Goal: Information Seeking & Learning: Learn about a topic

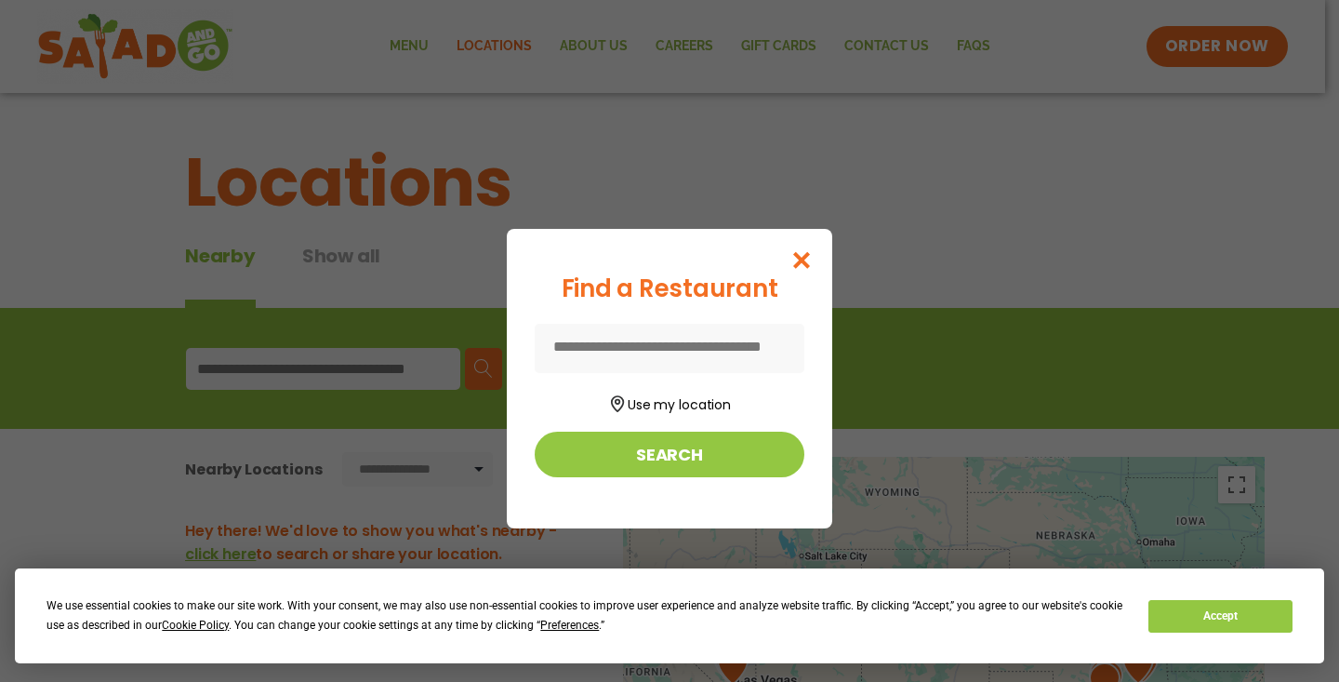
click at [535, 347] on input at bounding box center [670, 348] width 270 height 49
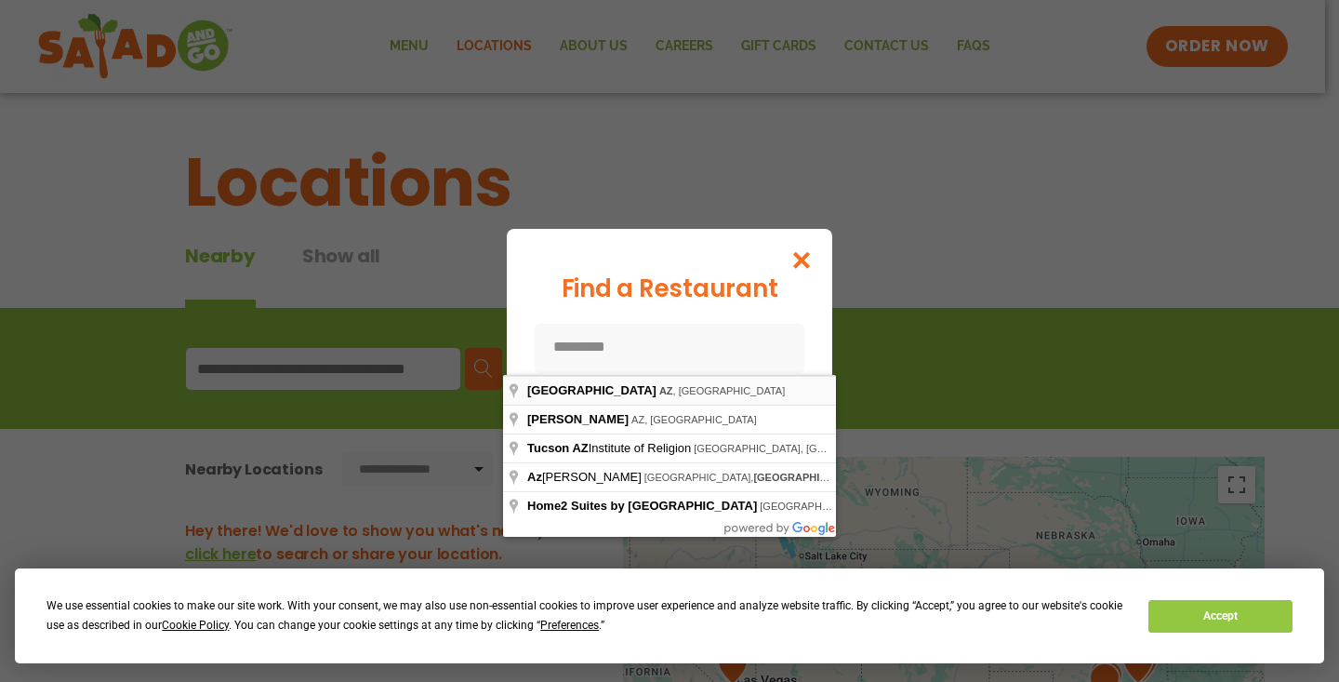
type input "**********"
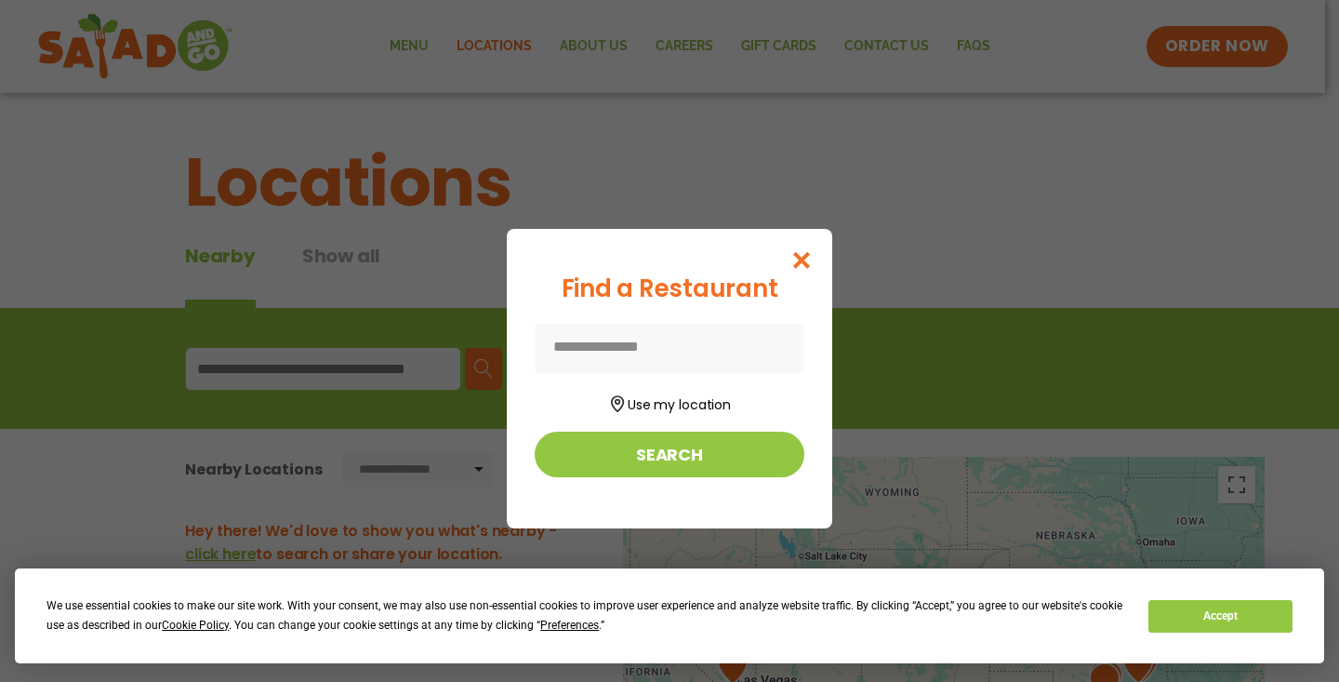
type input "**********"
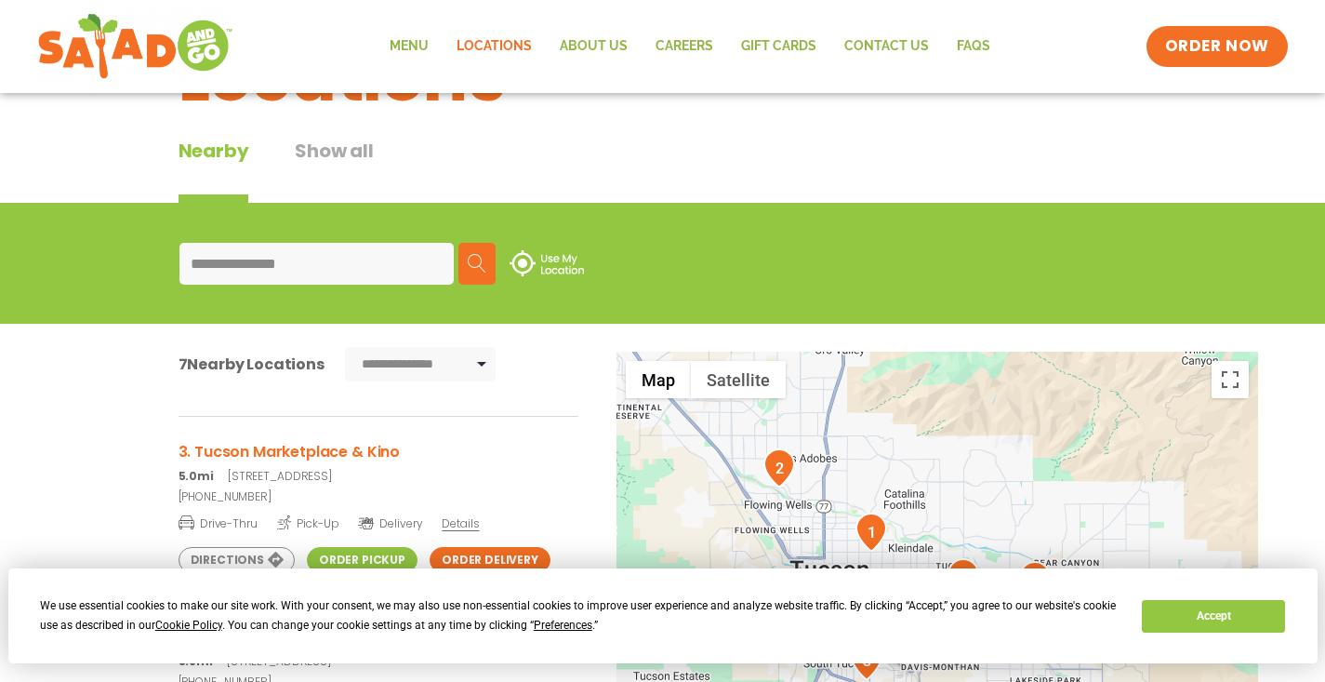
scroll to position [365, 0]
click at [418, 50] on link "Menu" at bounding box center [409, 46] width 67 height 43
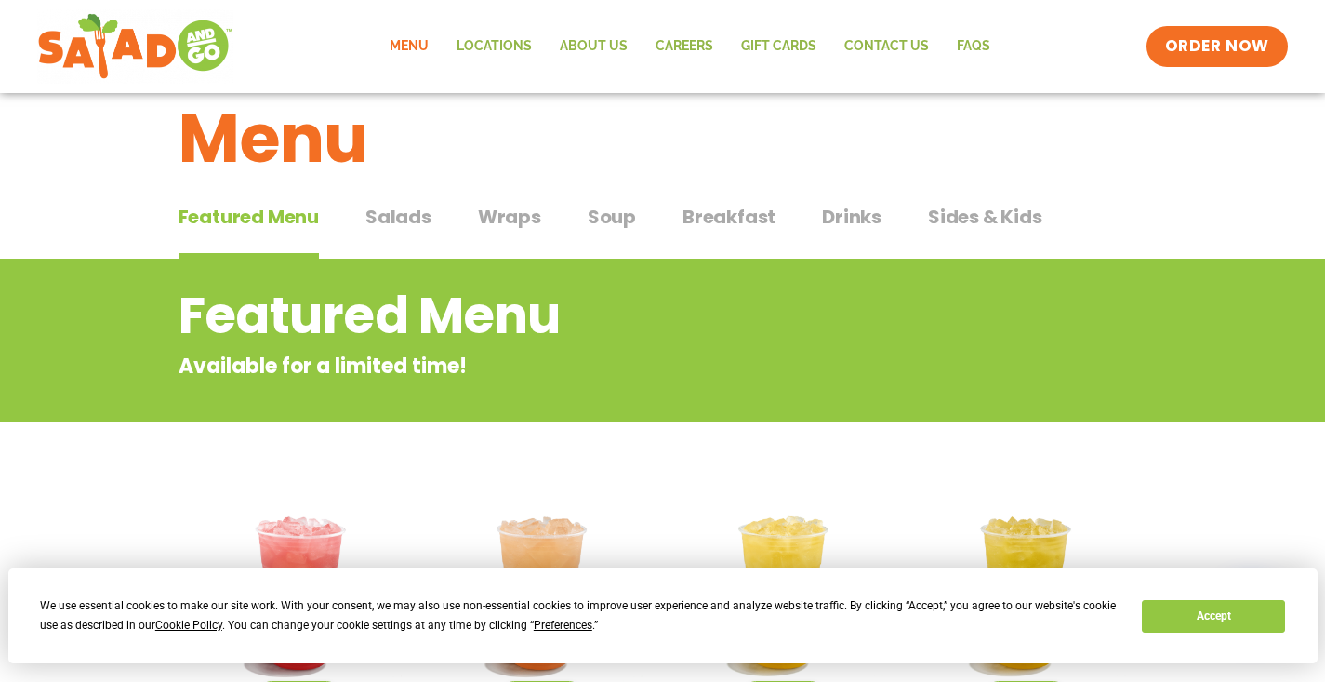
scroll to position [31, 0]
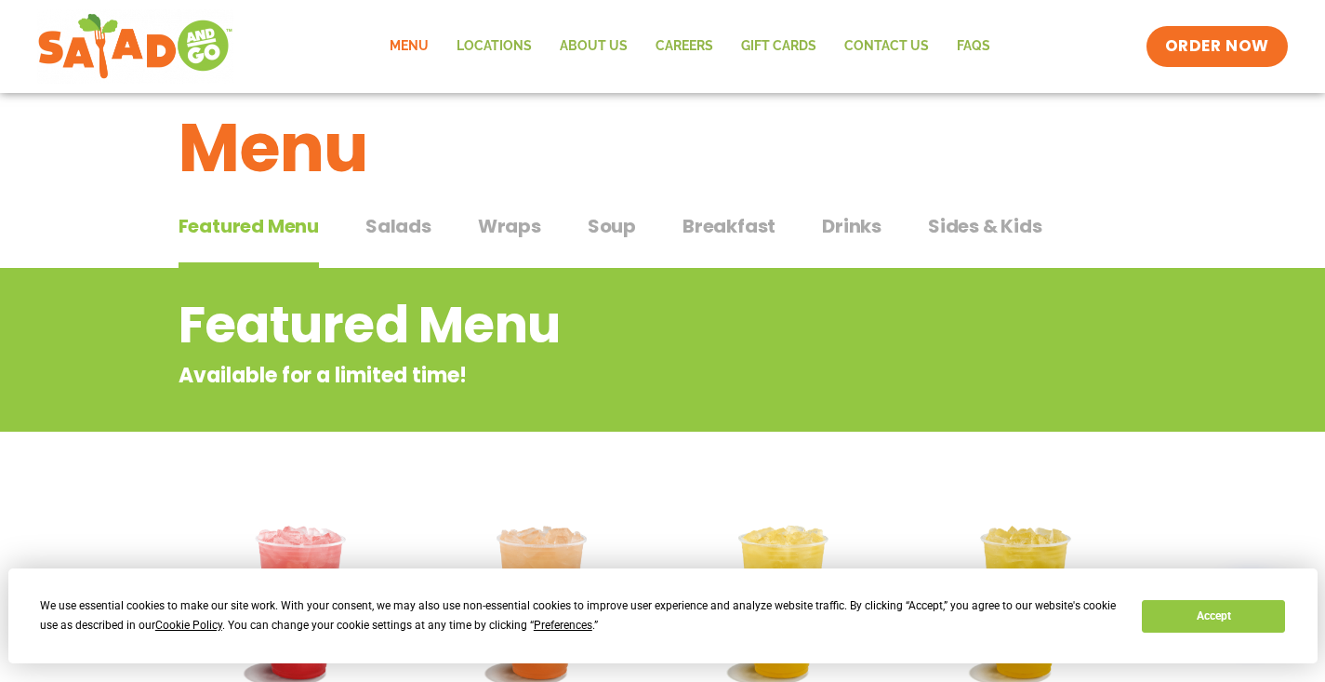
click at [508, 227] on span "Wraps" at bounding box center [509, 226] width 63 height 28
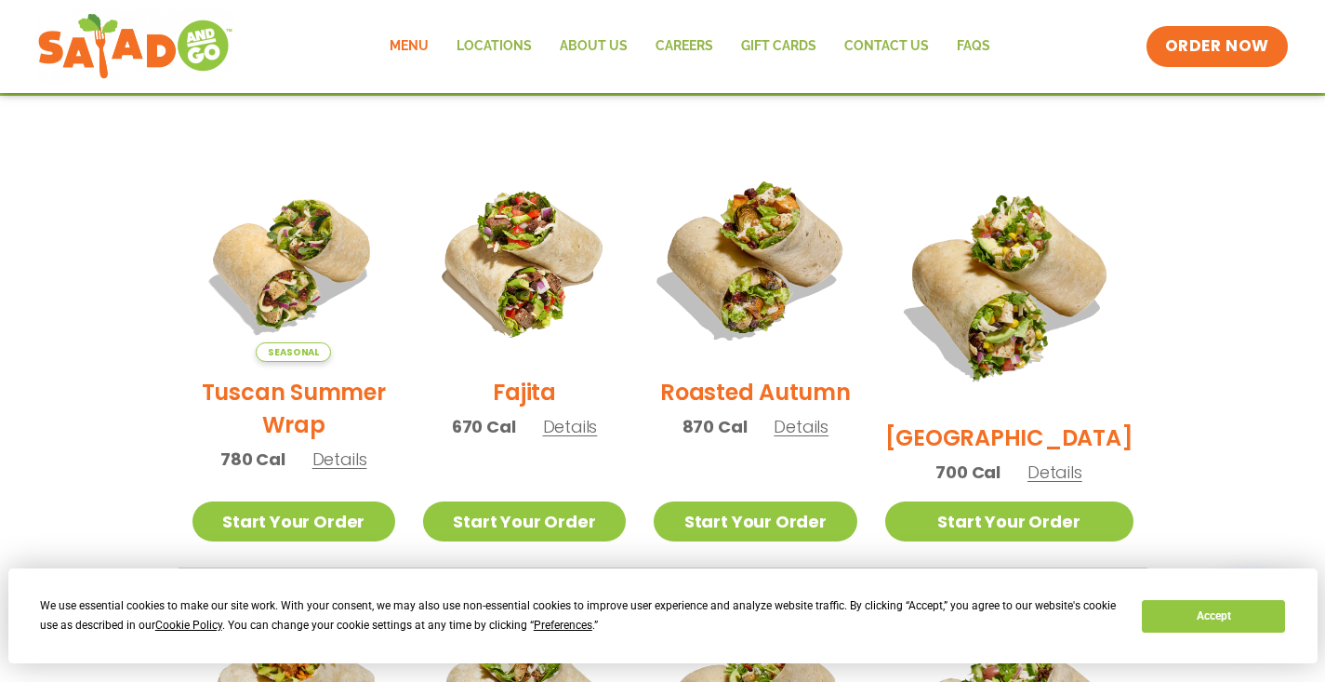
scroll to position [440, 0]
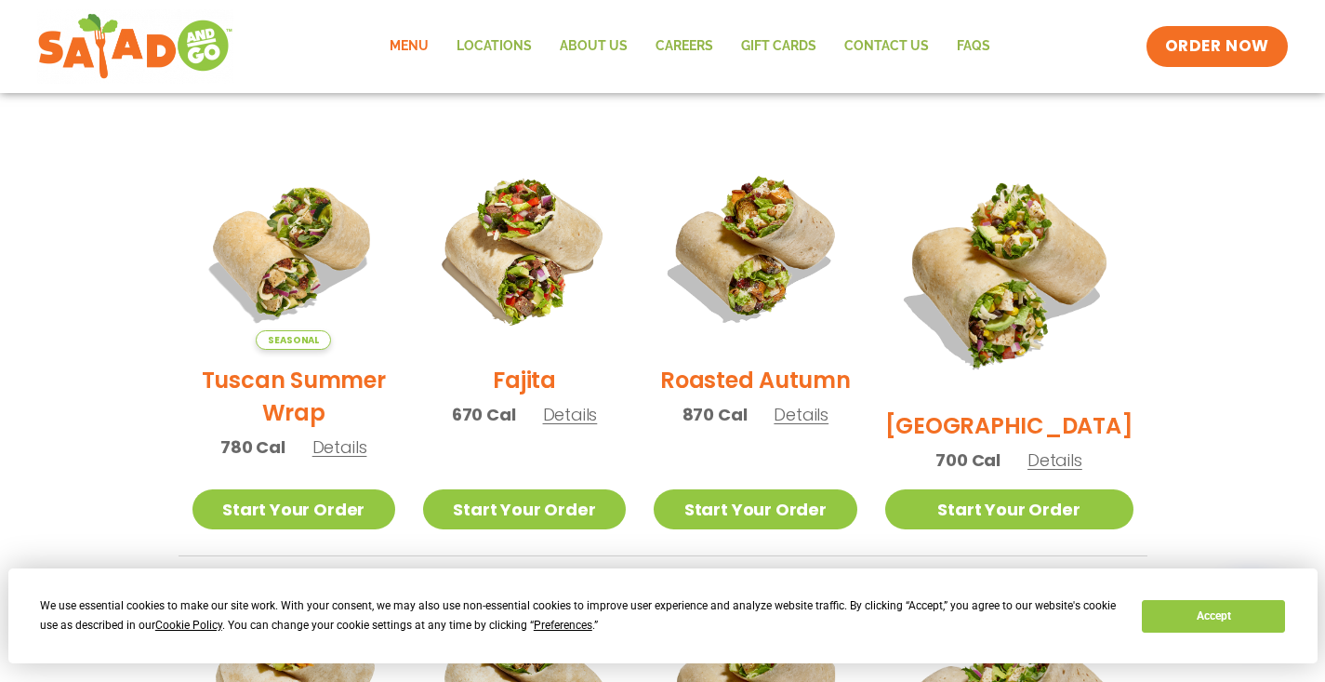
click at [592, 426] on span "Details" at bounding box center [570, 414] width 55 height 23
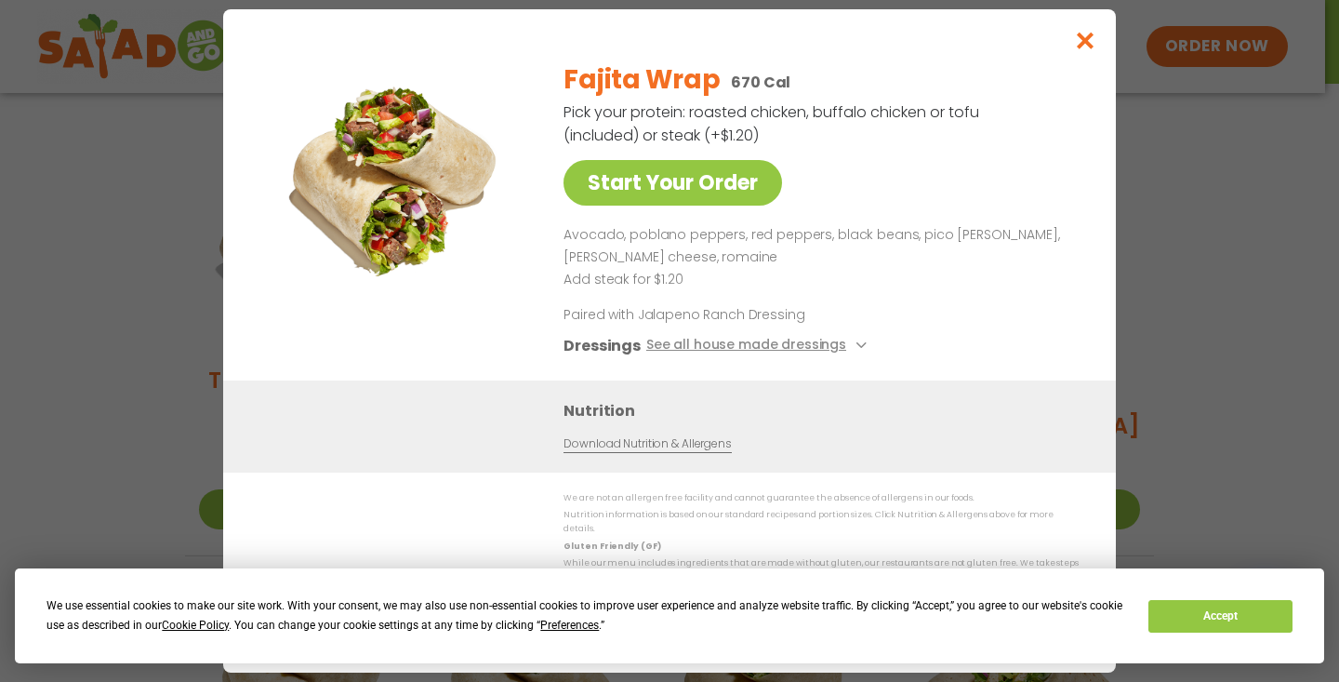
click at [1080, 48] on icon "Close modal" at bounding box center [1085, 41] width 23 height 20
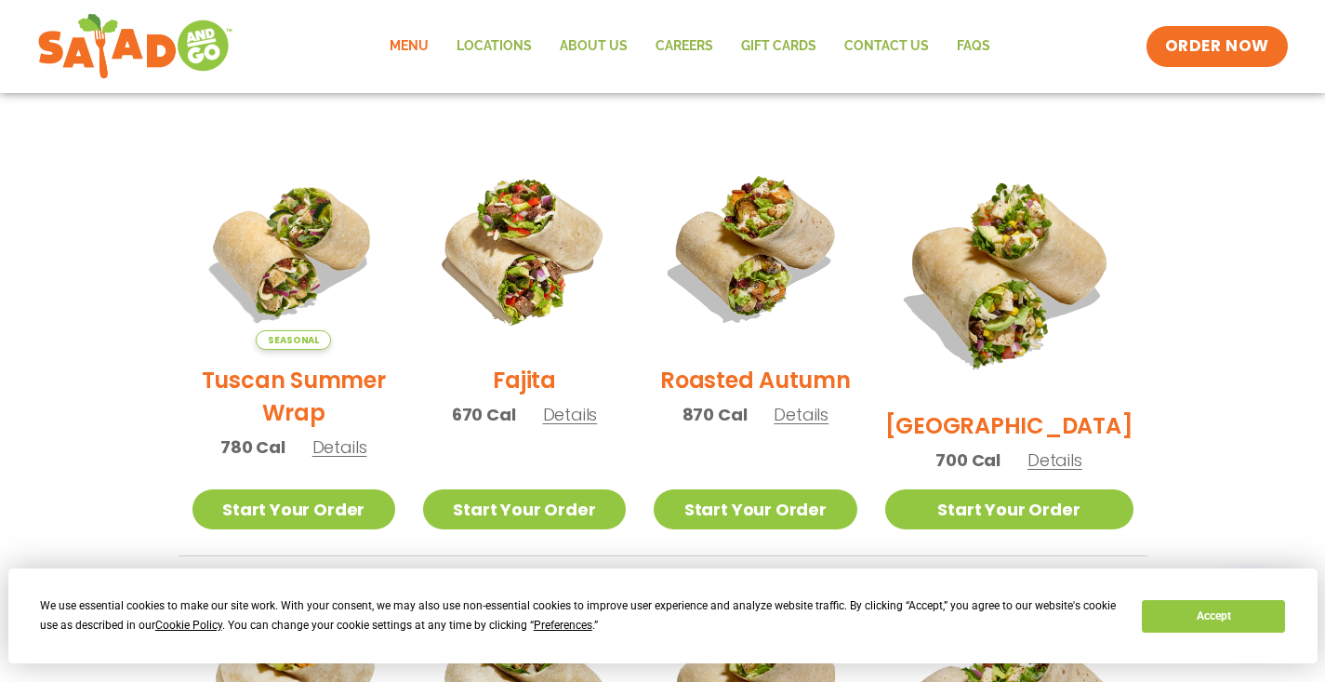
click at [301, 389] on h2 "Tuscan Summer Wrap" at bounding box center [293, 396] width 203 height 65
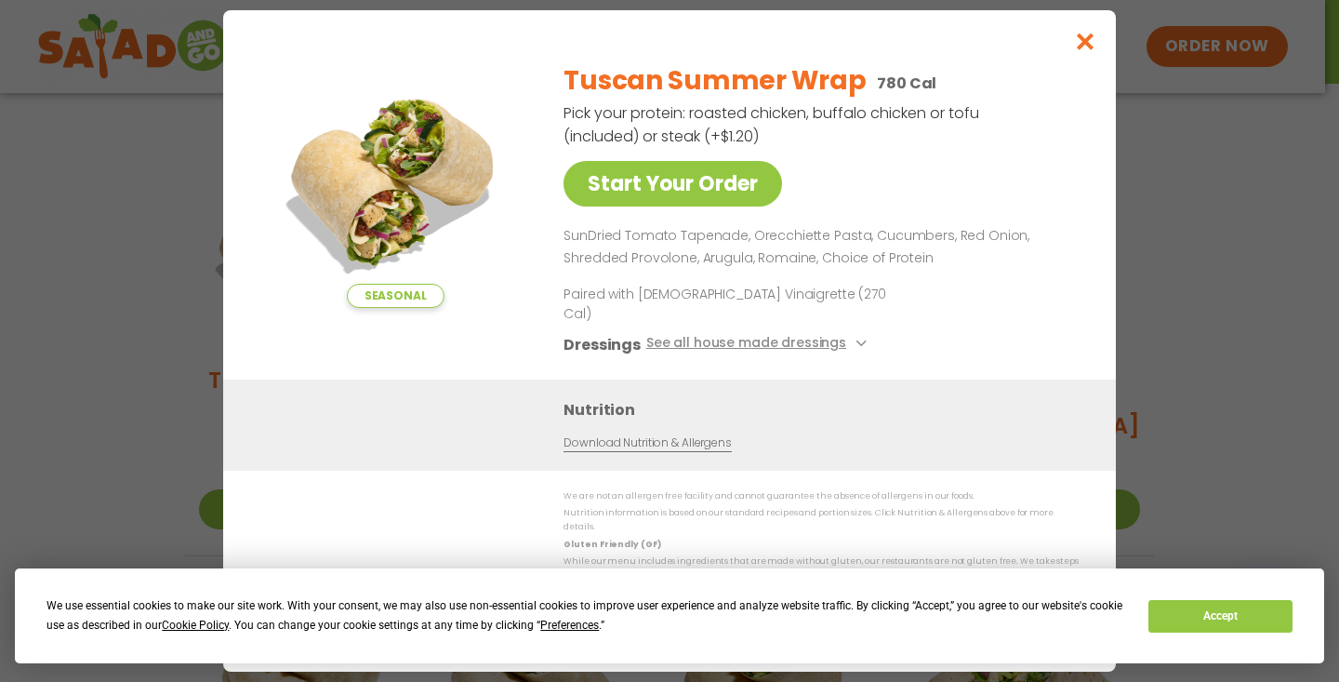
click at [1093, 51] on icon "Close modal" at bounding box center [1085, 42] width 23 height 20
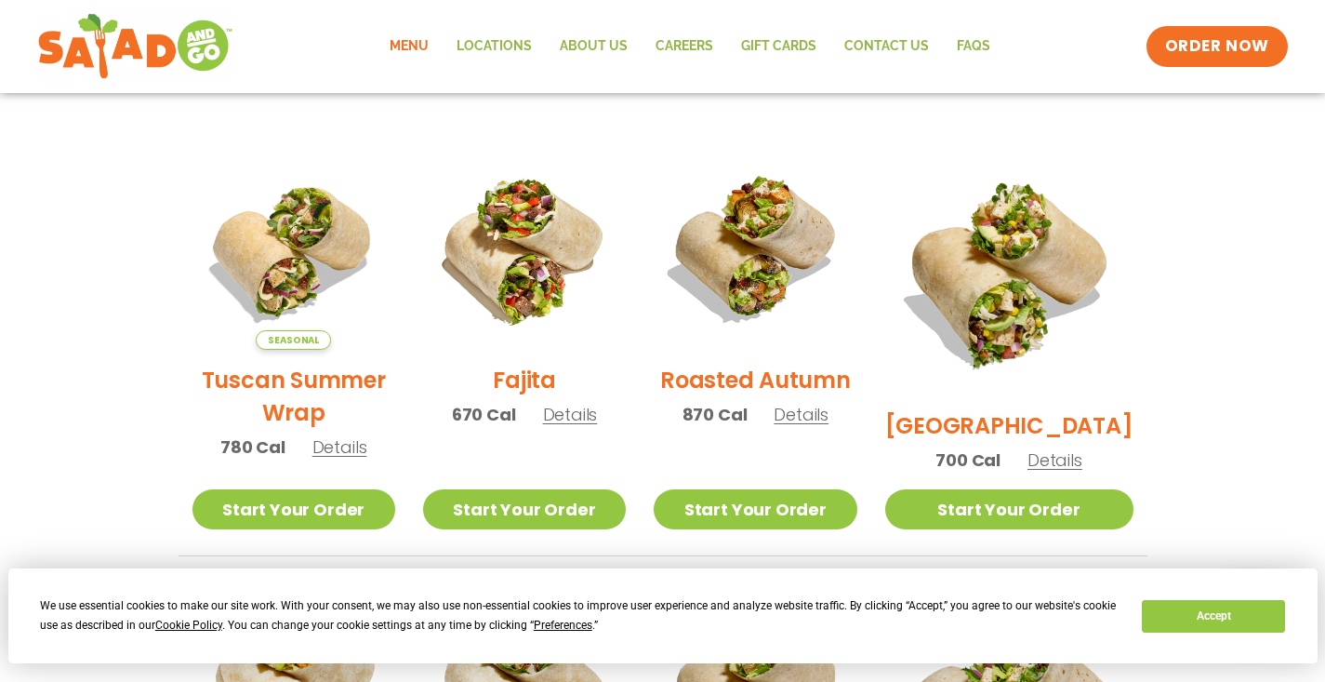
click at [785, 391] on h2 "Roasted Autumn" at bounding box center [755, 380] width 191 height 33
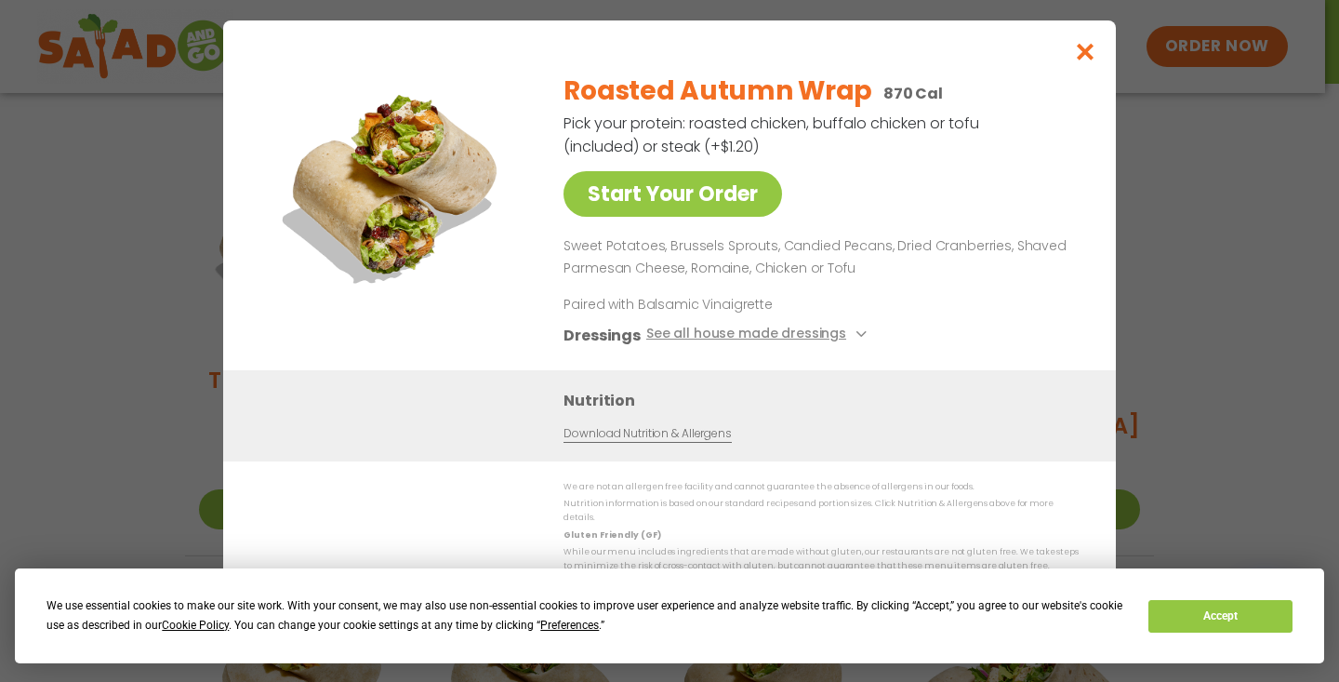
click at [1080, 55] on icon "Close modal" at bounding box center [1085, 52] width 23 height 20
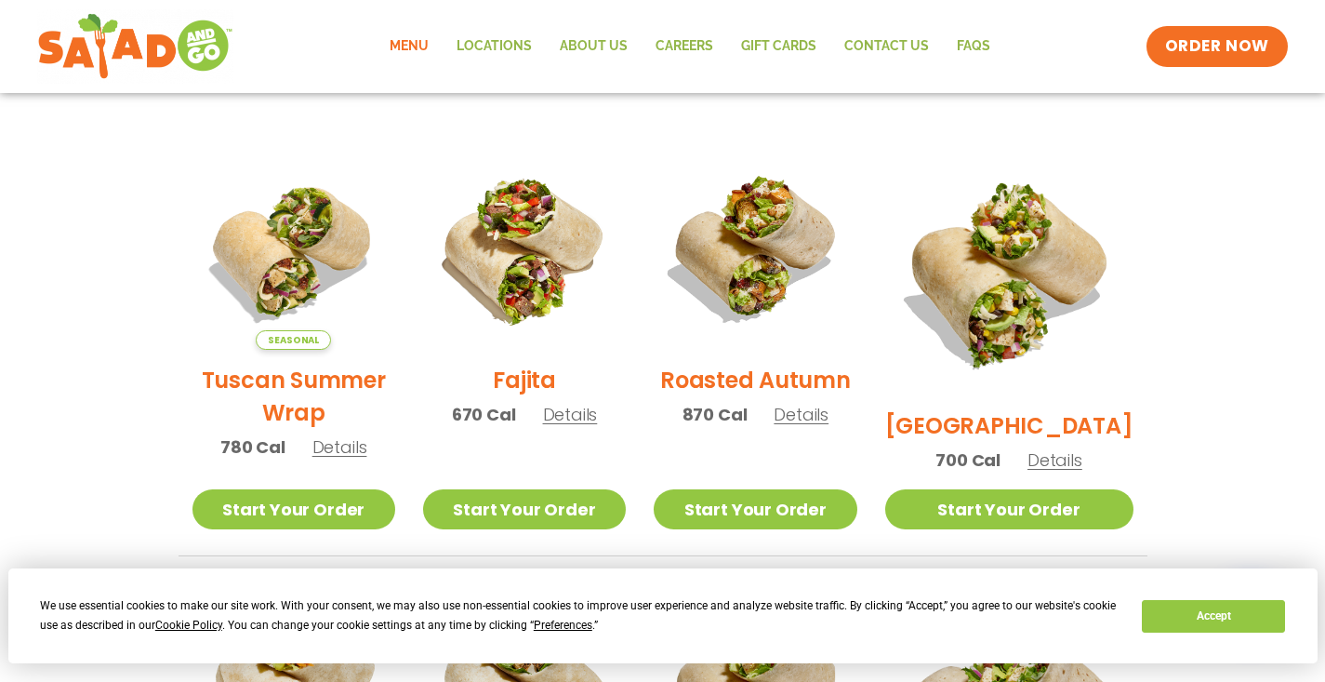
click at [1003, 409] on h2 "BBQ Ranch" at bounding box center [1009, 425] width 248 height 33
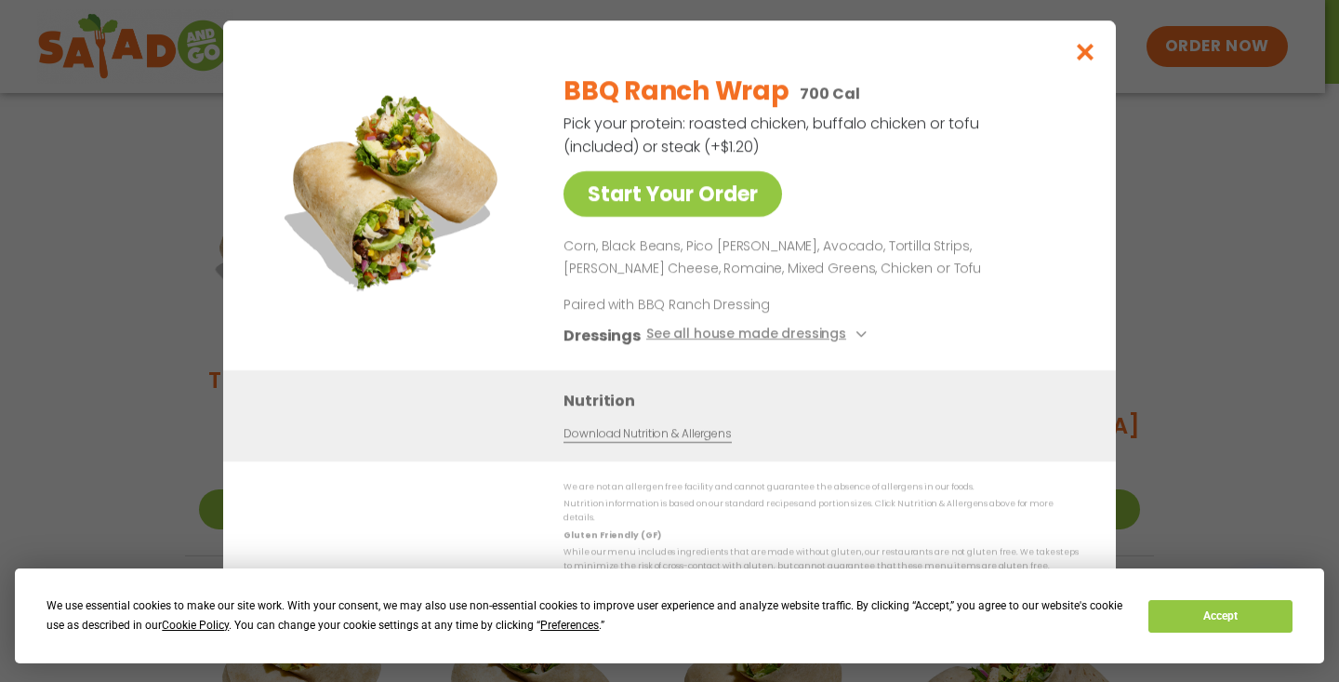
click at [1088, 56] on icon "Close modal" at bounding box center [1085, 52] width 23 height 20
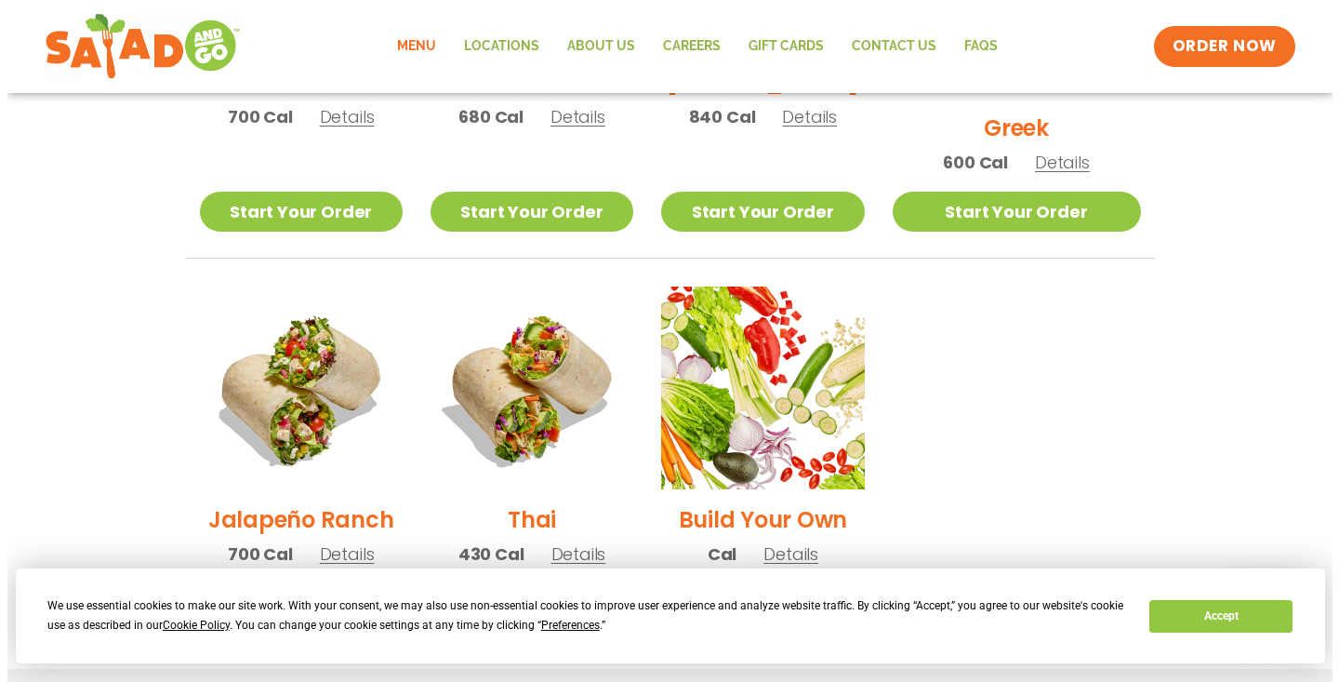
scroll to position [1174, 0]
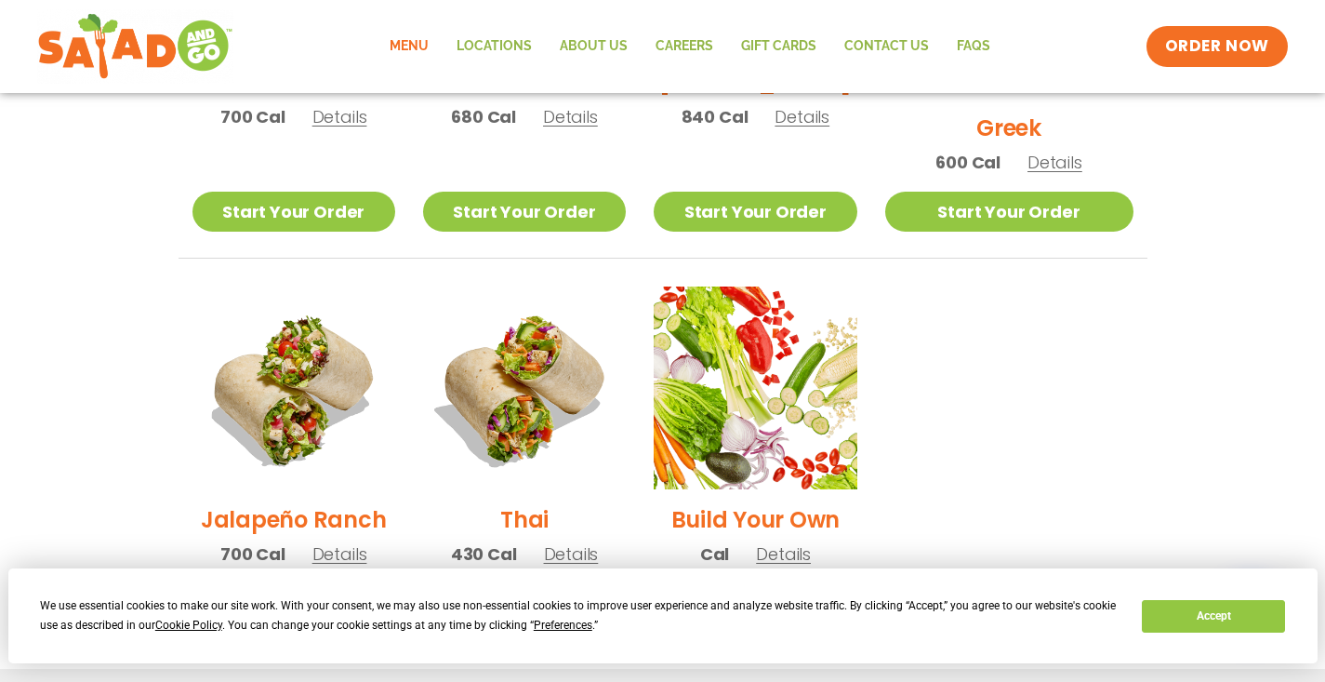
click at [597, 542] on span "Details" at bounding box center [571, 553] width 55 height 23
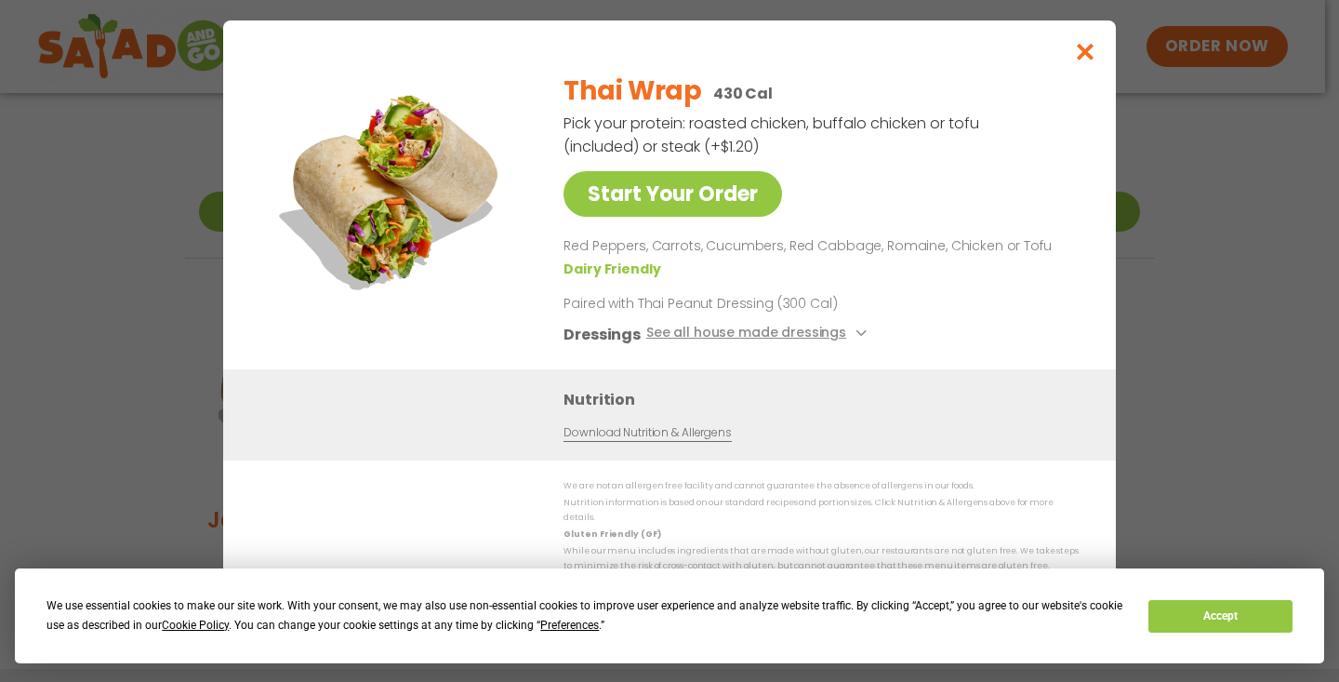
click at [855, 337] on icon at bounding box center [858, 332] width 7 height 7
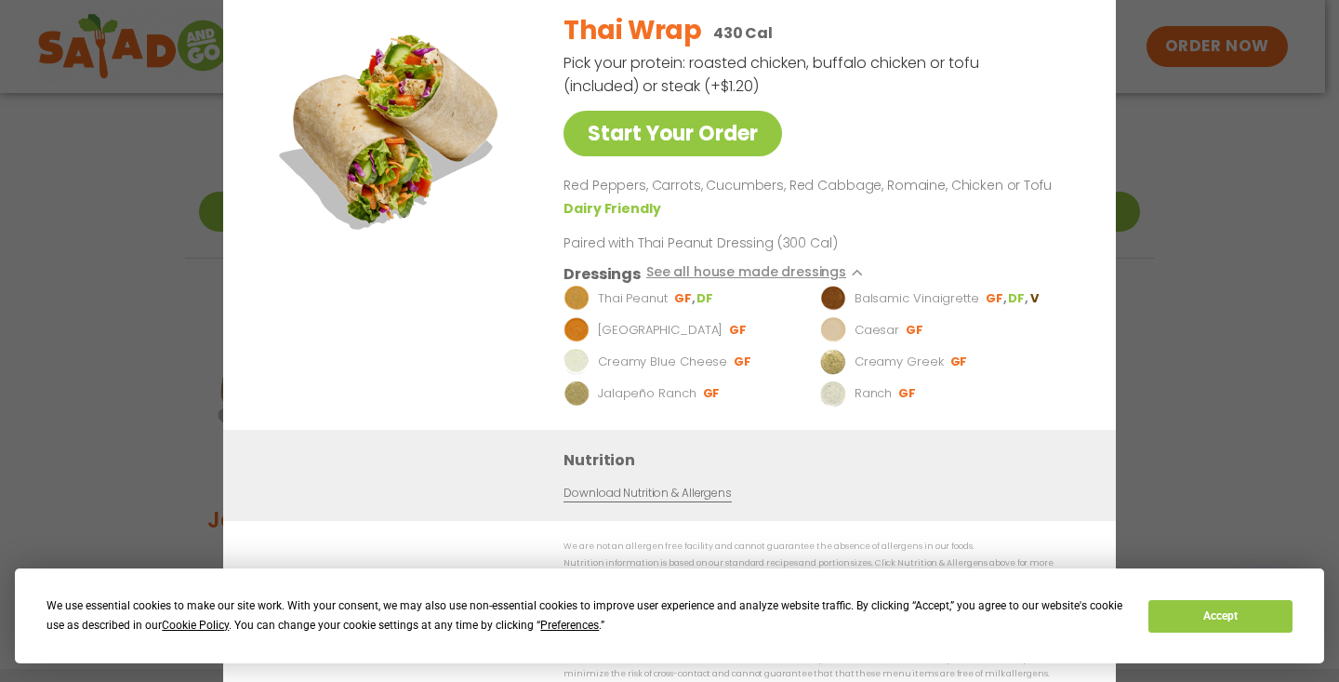
click at [801, 281] on button "See all house made dressings" at bounding box center [759, 273] width 226 height 23
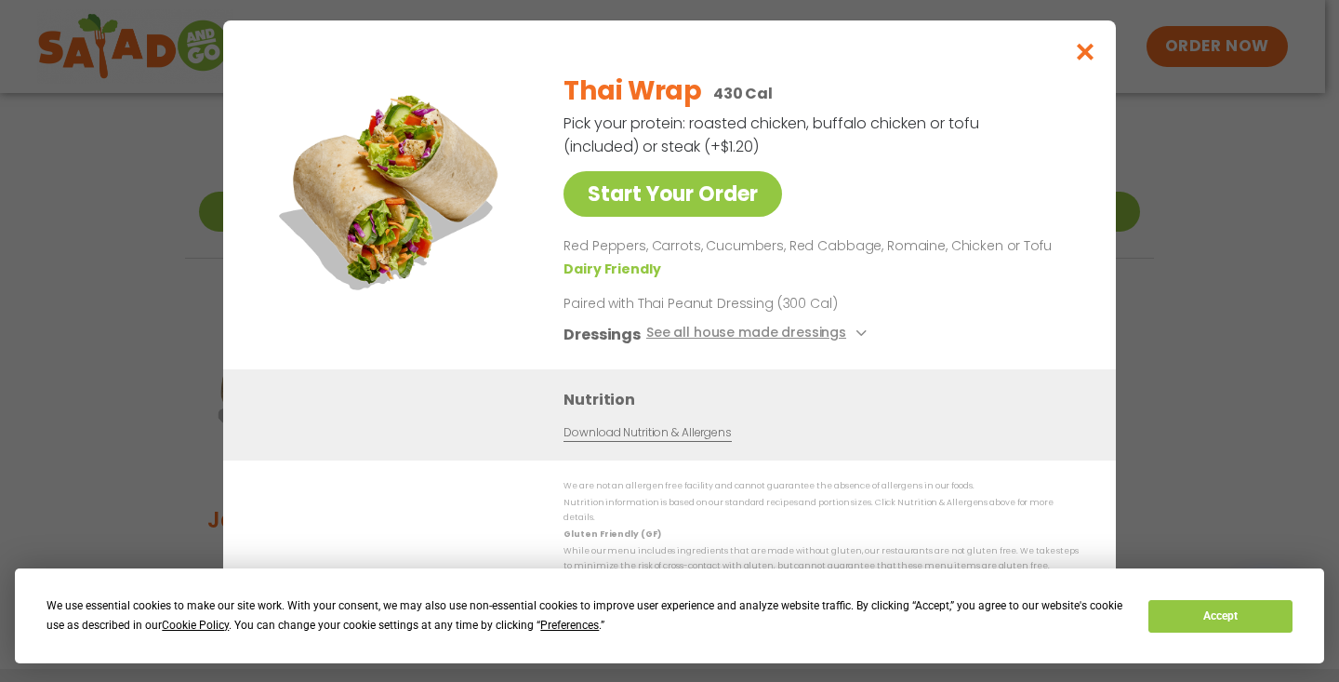
click at [1092, 60] on icon "Close modal" at bounding box center [1085, 52] width 23 height 20
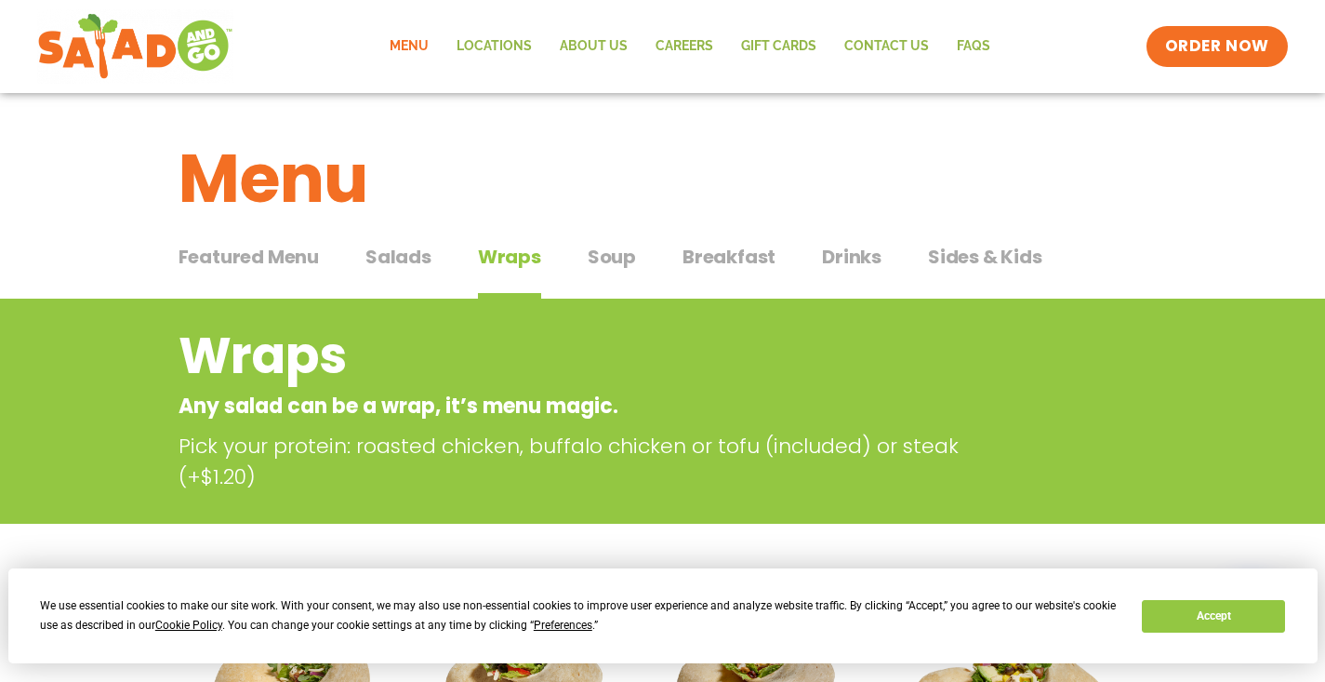
scroll to position [0, 0]
click at [384, 251] on span "Salads" at bounding box center [398, 257] width 66 height 28
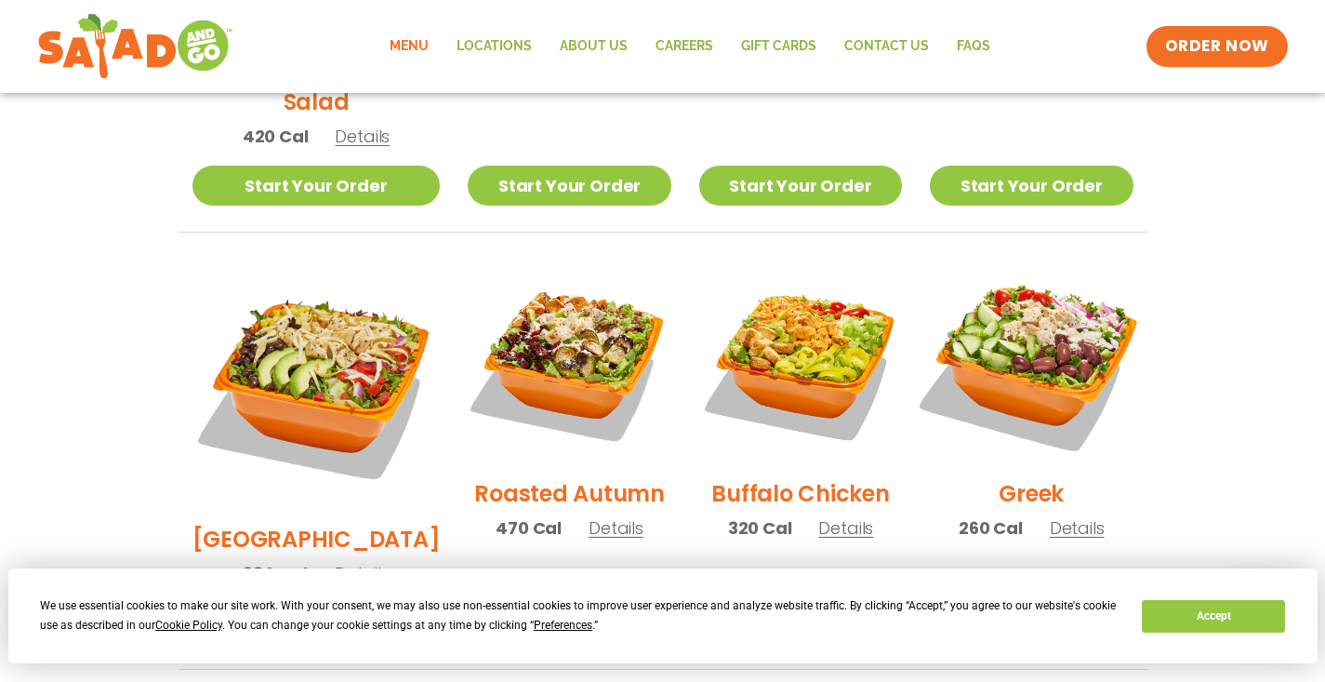
scroll to position [828, 0]
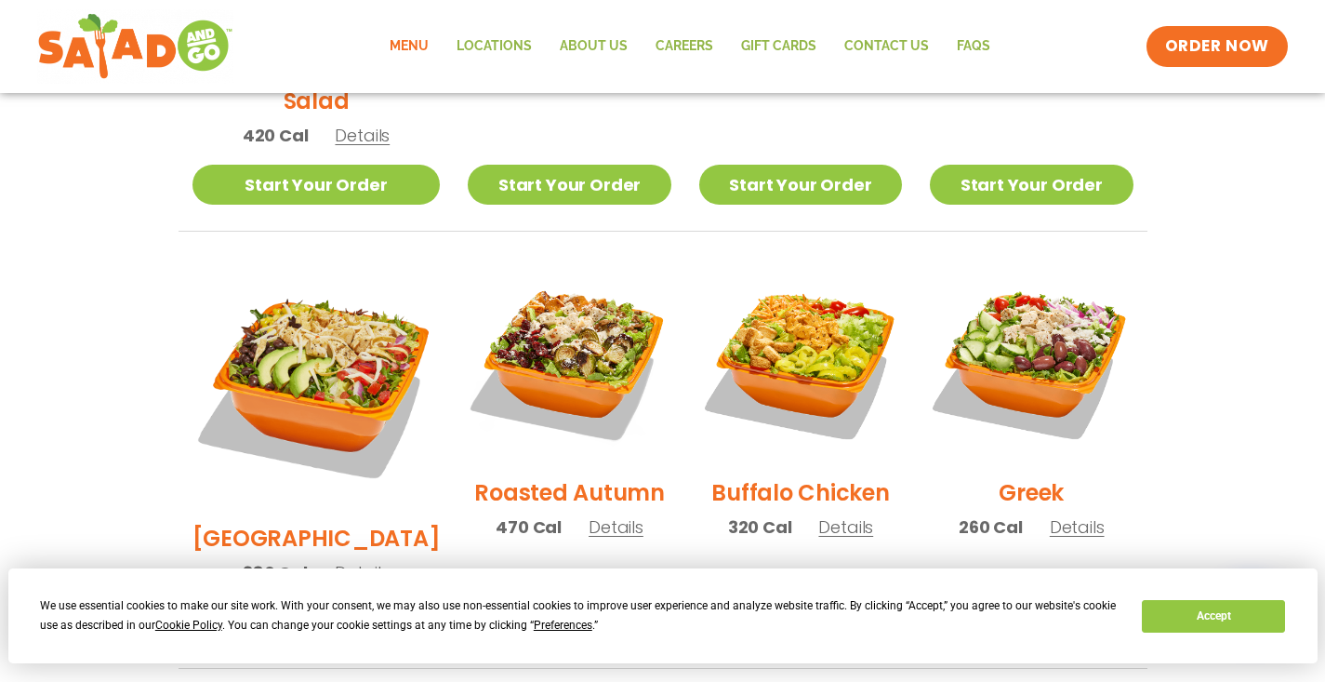
click at [1066, 517] on div "Greek 260 Cal Details" at bounding box center [1031, 407] width 203 height 297
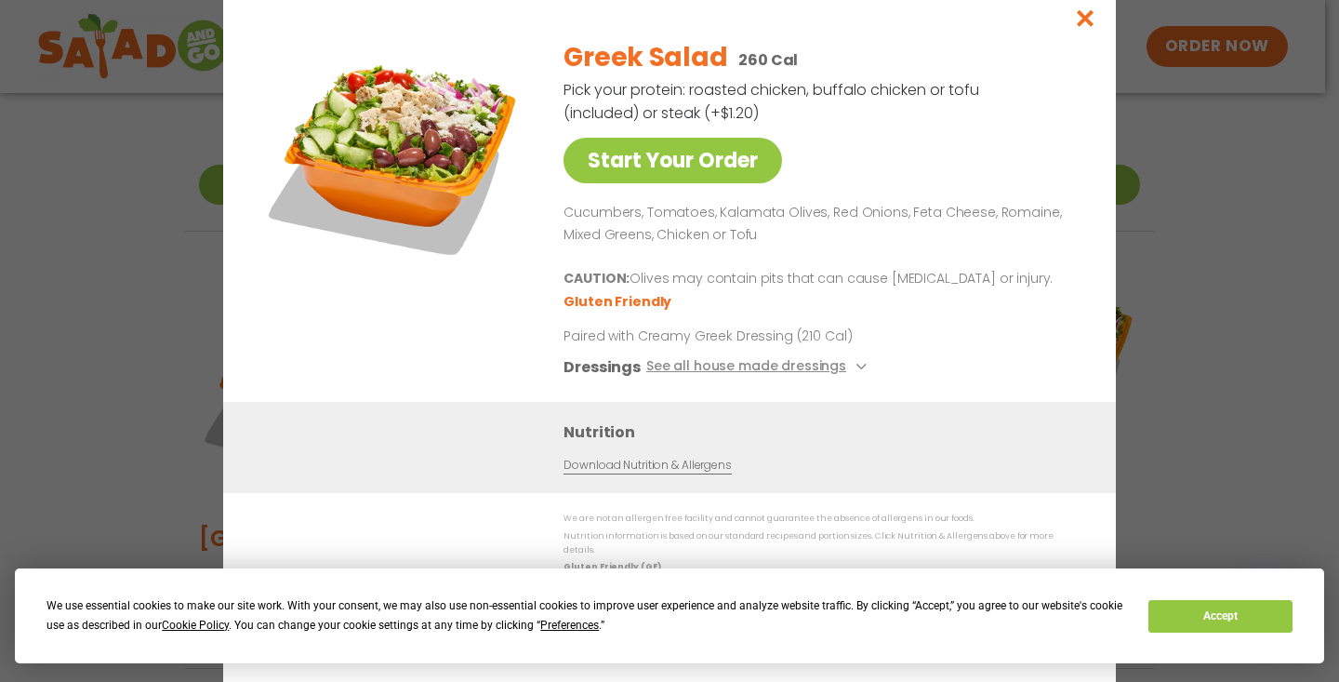
click at [1084, 28] on icon "Close modal" at bounding box center [1085, 18] width 23 height 20
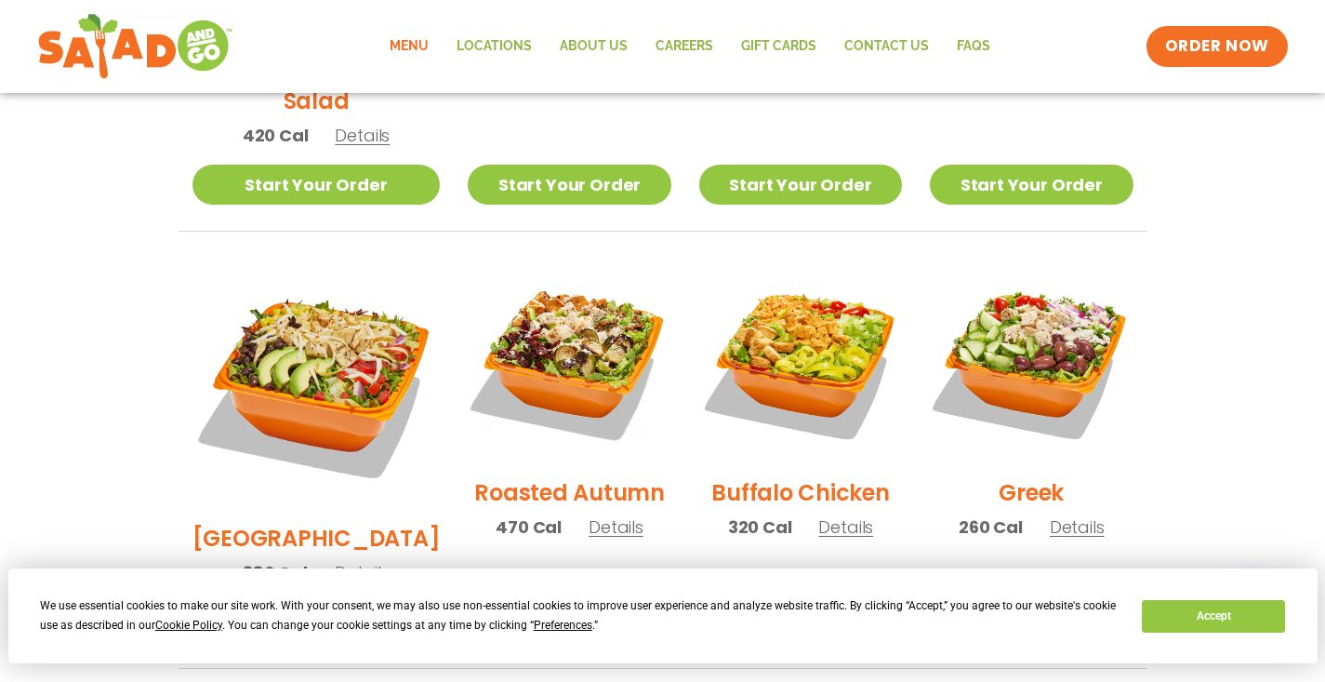
click at [597, 515] on span "Details" at bounding box center [616, 526] width 55 height 23
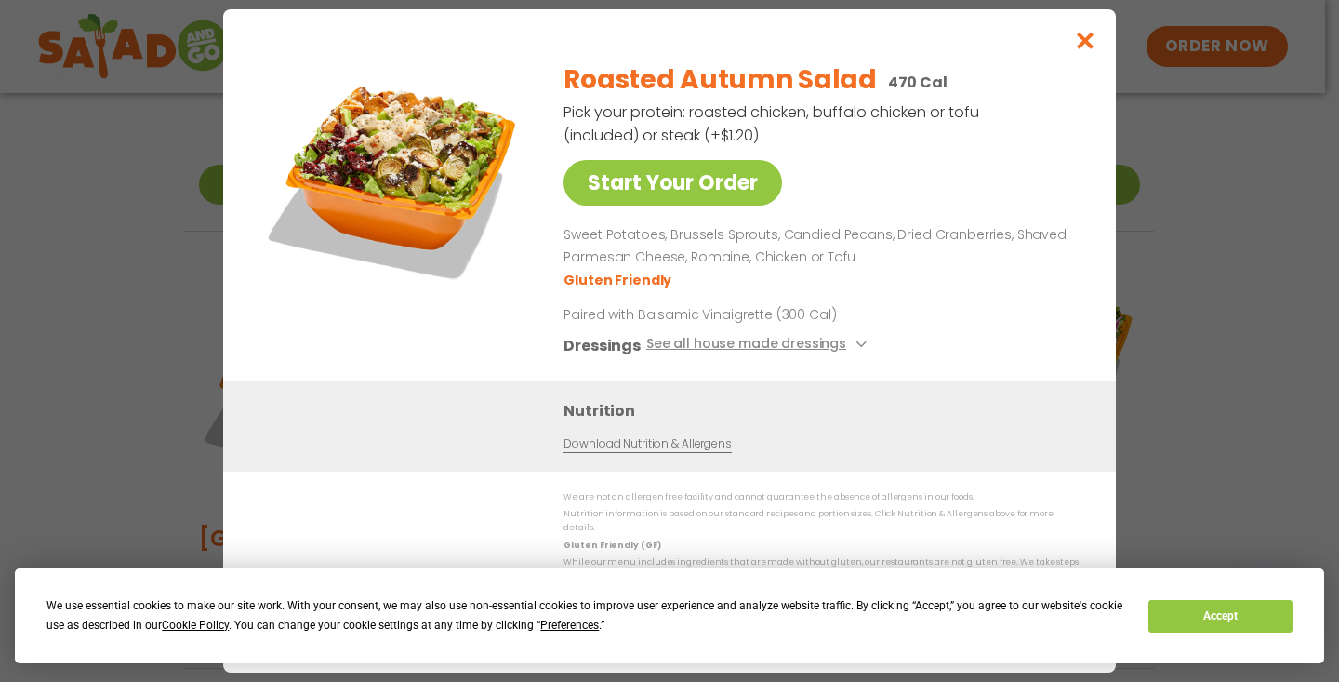
click at [1089, 44] on icon "Close modal" at bounding box center [1085, 41] width 23 height 20
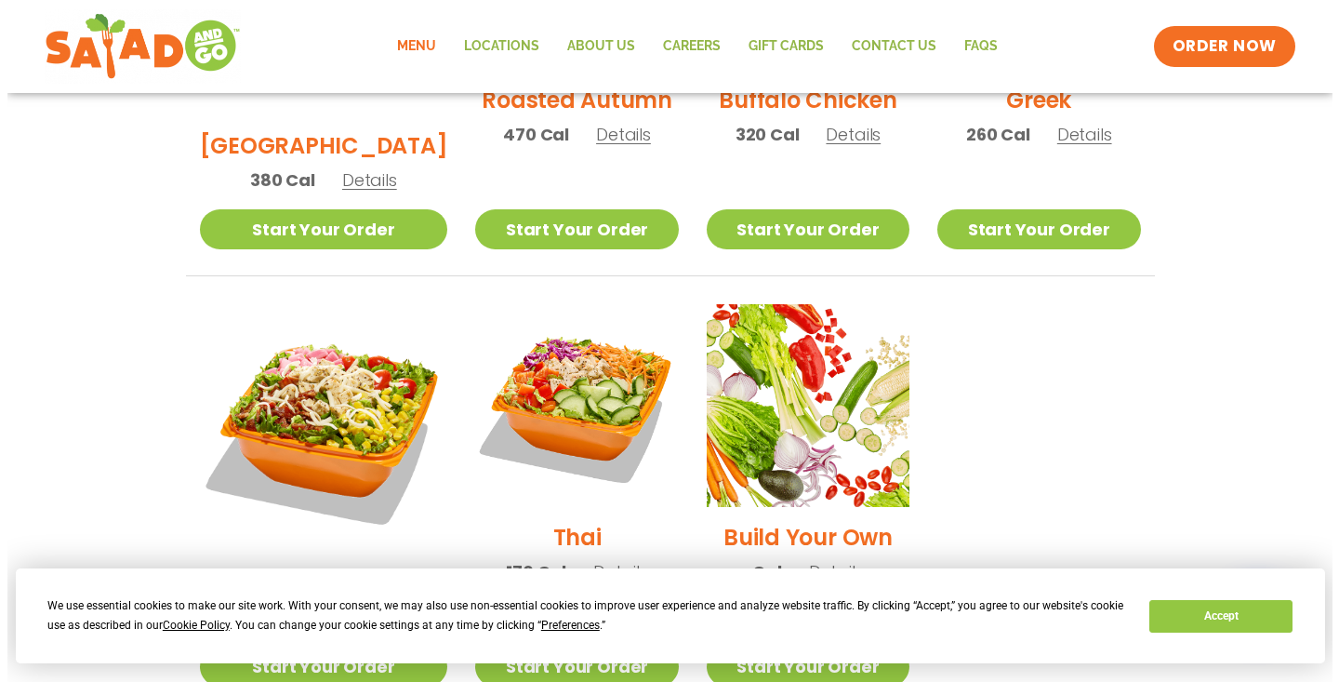
scroll to position [1221, 0]
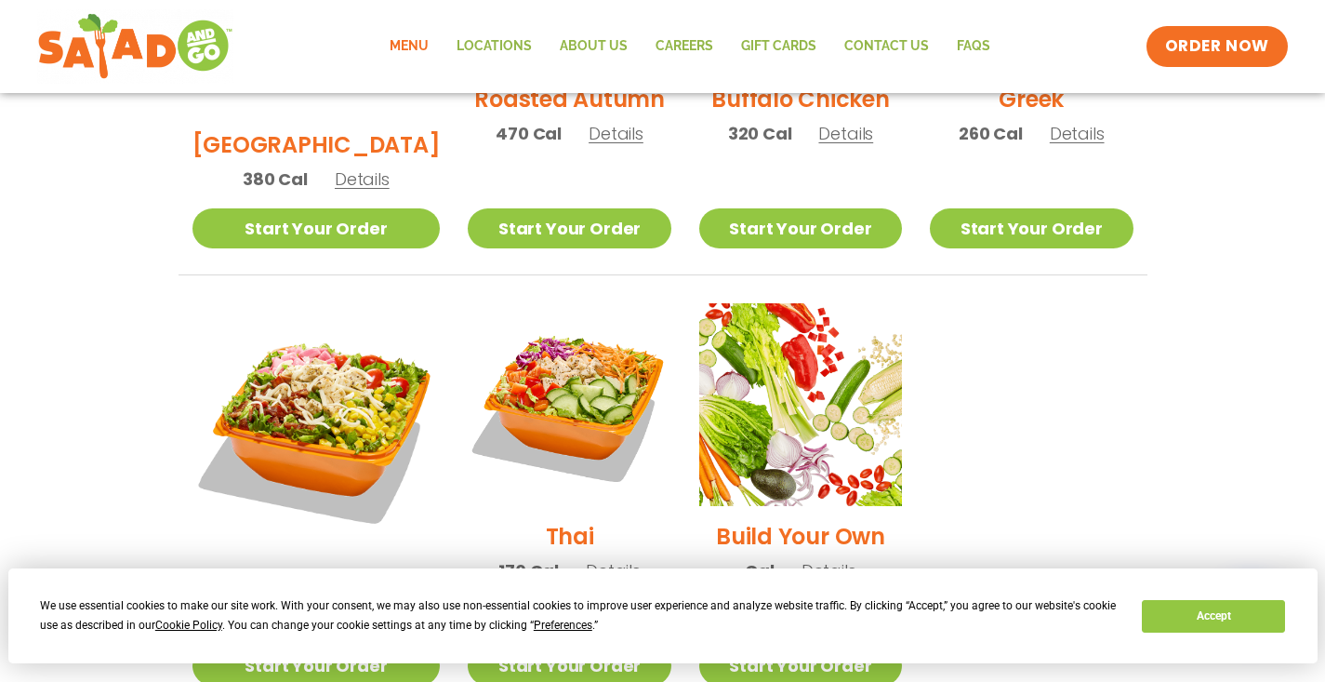
click at [591, 559] on span "Details" at bounding box center [613, 570] width 55 height 23
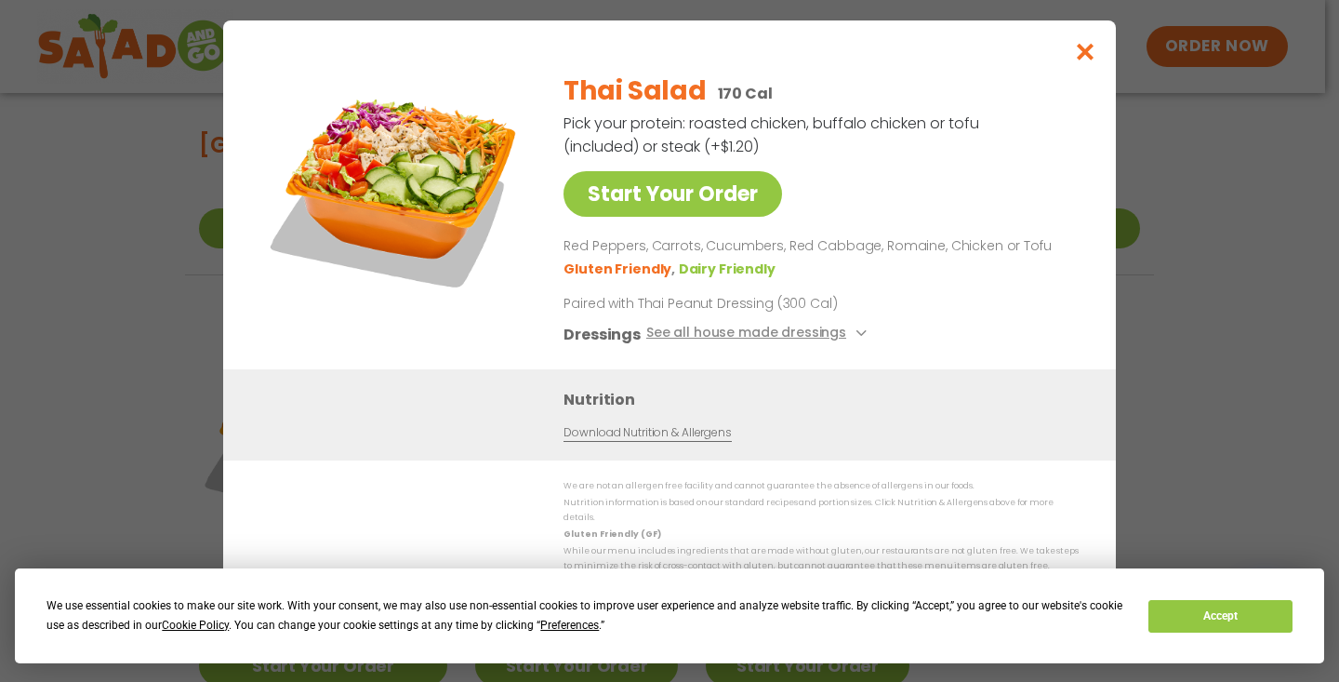
click at [1091, 54] on icon "Close modal" at bounding box center [1085, 52] width 23 height 20
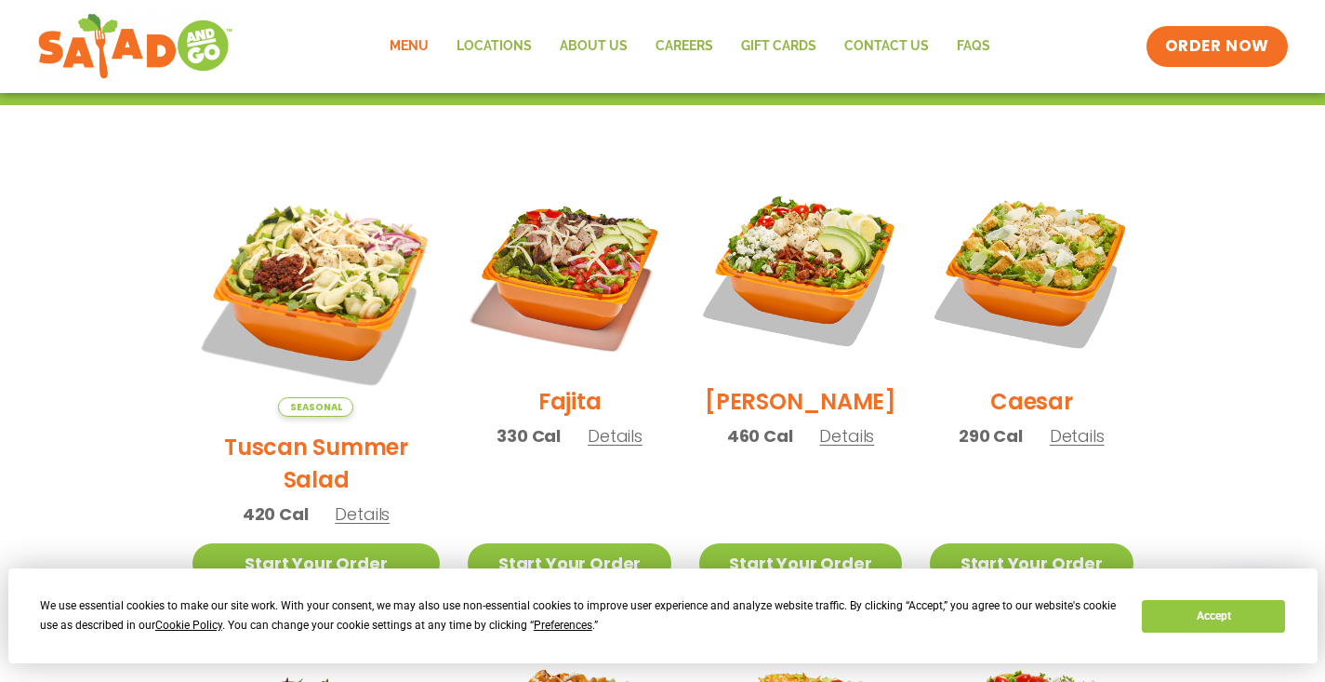
scroll to position [329, 0]
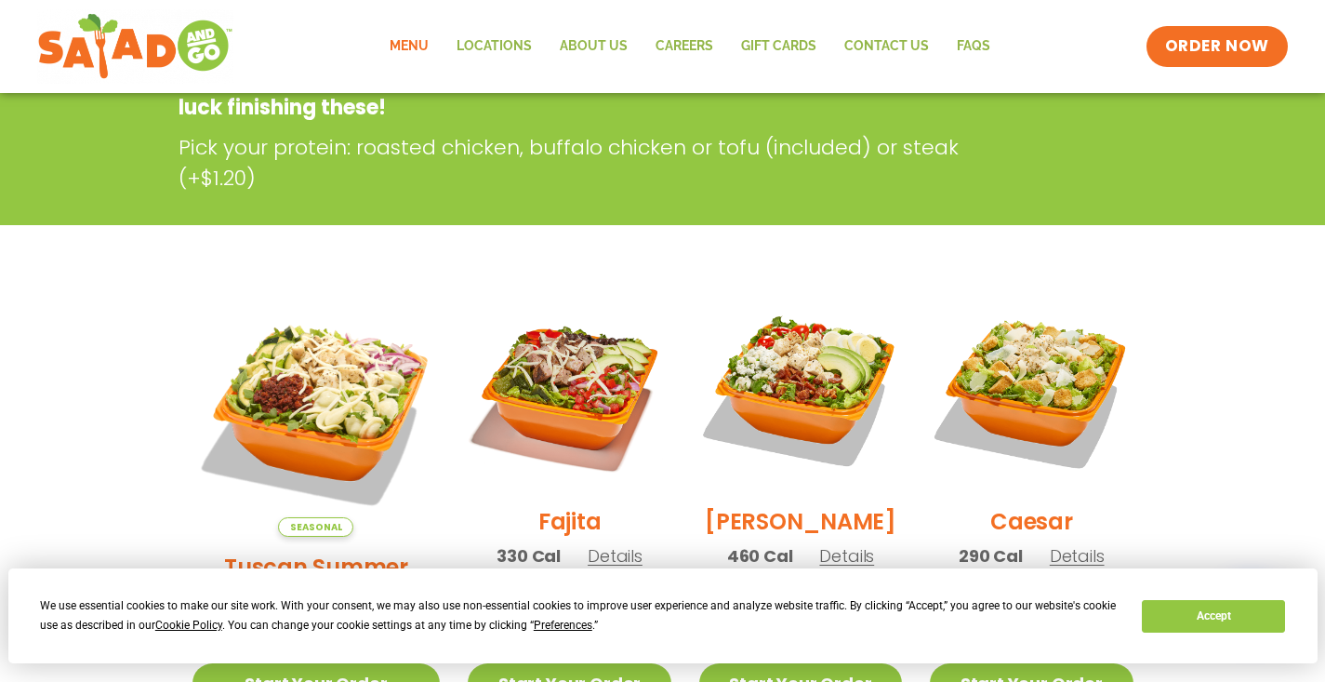
click at [422, 45] on link "Menu" at bounding box center [409, 46] width 67 height 43
